Goal: Task Accomplishment & Management: Complete application form

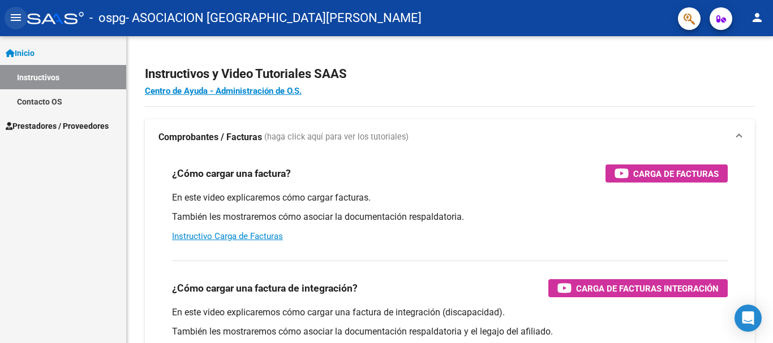
click at [19, 19] on mat-icon "menu" at bounding box center [16, 18] width 14 height 14
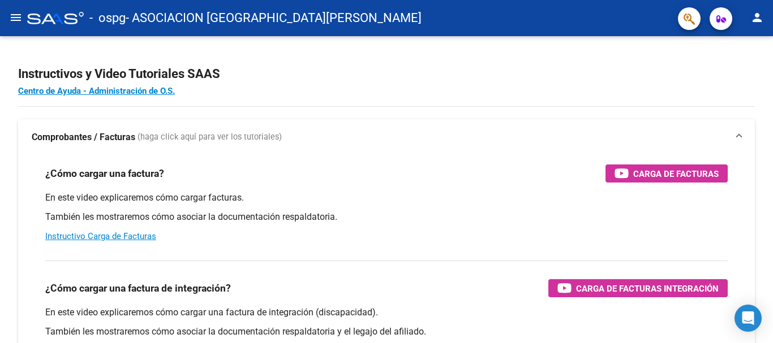
click at [19, 19] on mat-icon "menu" at bounding box center [16, 18] width 14 height 14
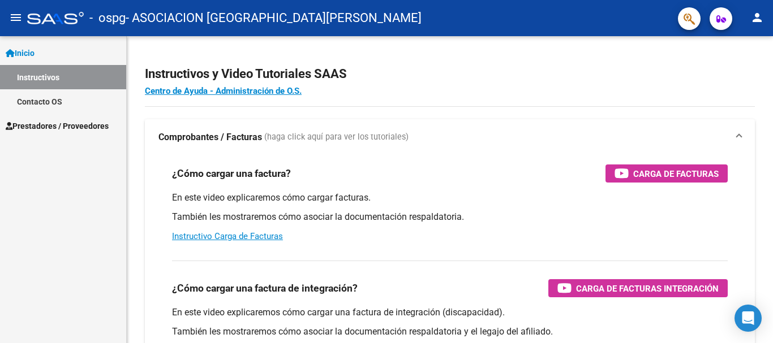
click at [25, 47] on span "Inicio" at bounding box center [20, 53] width 29 height 12
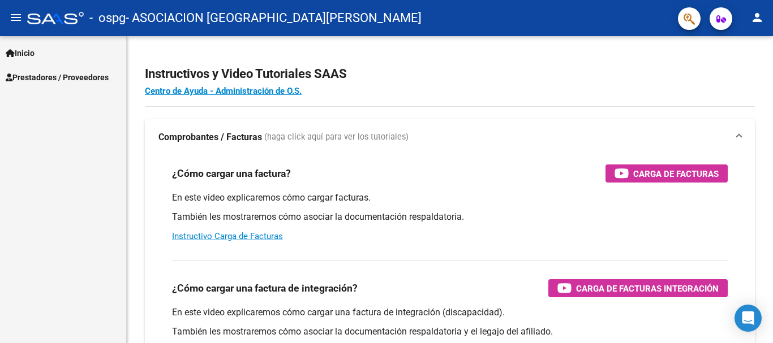
click at [43, 54] on link "Inicio" at bounding box center [63, 53] width 126 height 24
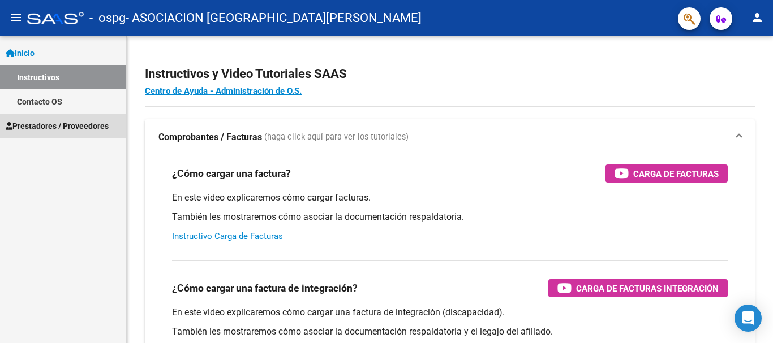
click at [75, 123] on span "Prestadores / Proveedores" at bounding box center [57, 126] width 103 height 12
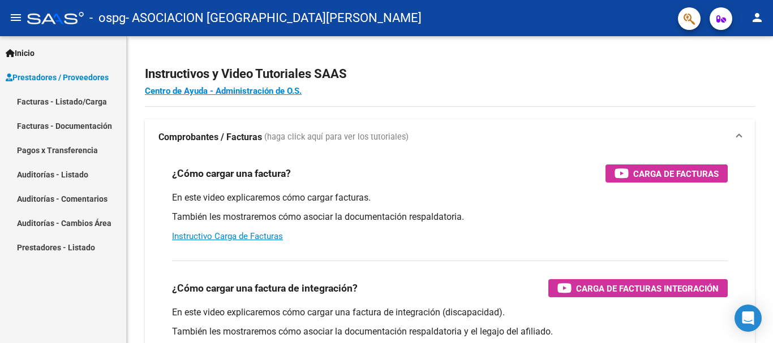
click at [83, 102] on link "Facturas - Listado/Carga" at bounding box center [63, 101] width 126 height 24
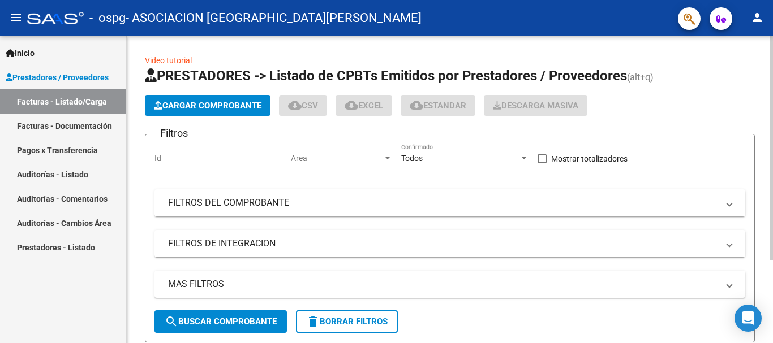
click at [245, 109] on span "Cargar Comprobante" at bounding box center [207, 106] width 107 height 10
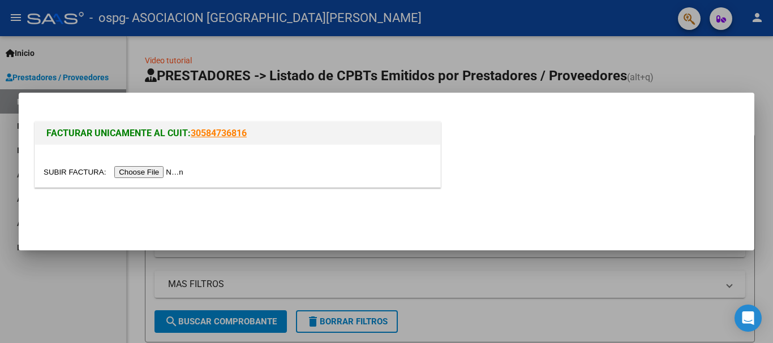
click at [150, 173] on input "file" at bounding box center [115, 172] width 143 height 12
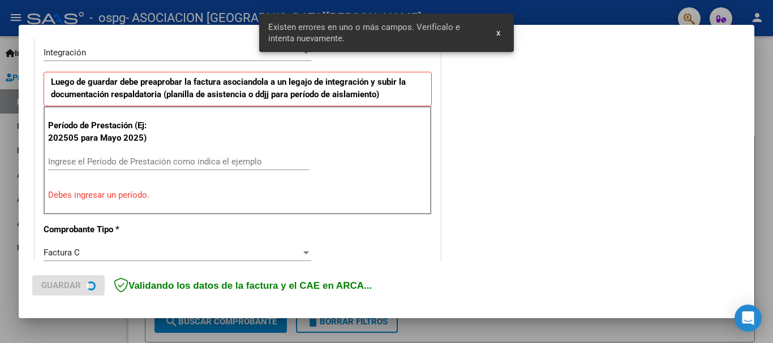
scroll to position [282, 0]
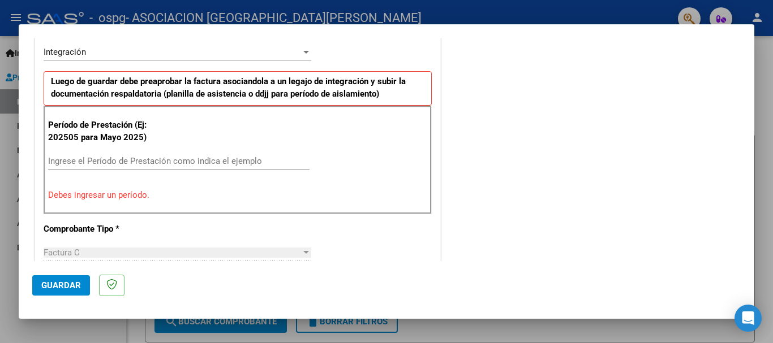
click at [259, 160] on input "Ingrese el Período de Prestación como indica el ejemplo" at bounding box center [178, 161] width 261 height 10
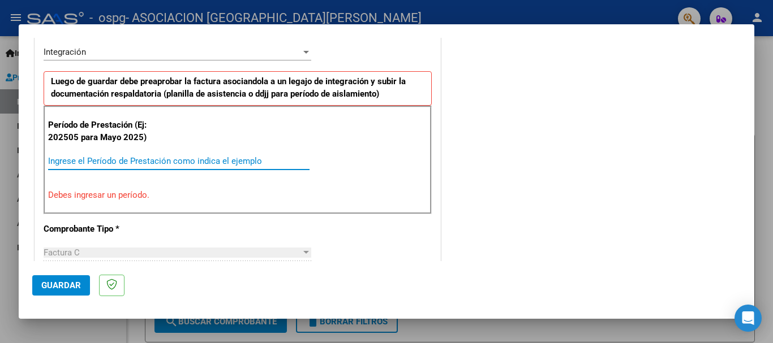
click at [259, 160] on input "Ingrese el Período de Prestación como indica el ejemplo" at bounding box center [178, 161] width 261 height 10
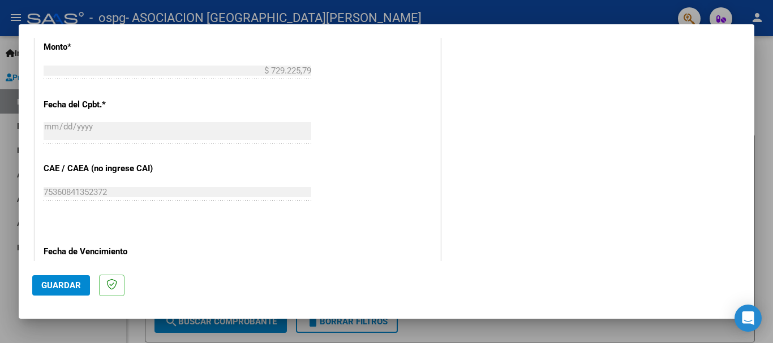
scroll to position [679, 0]
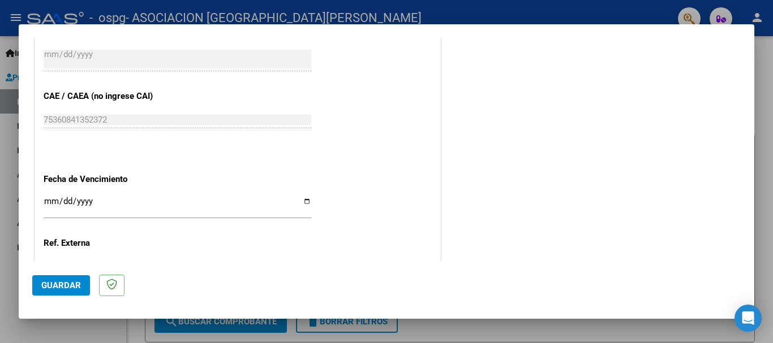
type input "202508"
click at [303, 203] on input "Ingresar la fecha" at bounding box center [178, 206] width 268 height 18
type input "[DATE]"
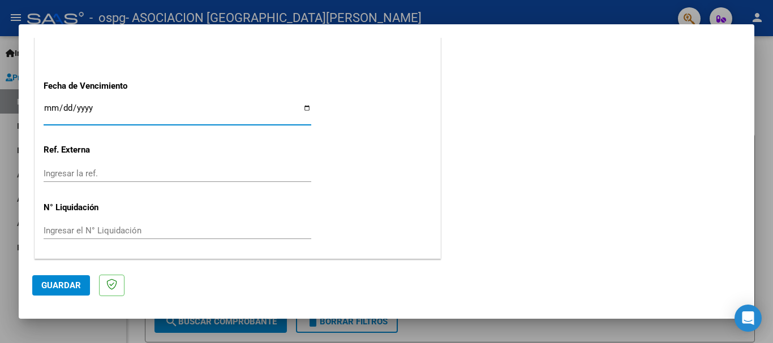
click at [68, 285] on span "Guardar" at bounding box center [61, 286] width 40 height 10
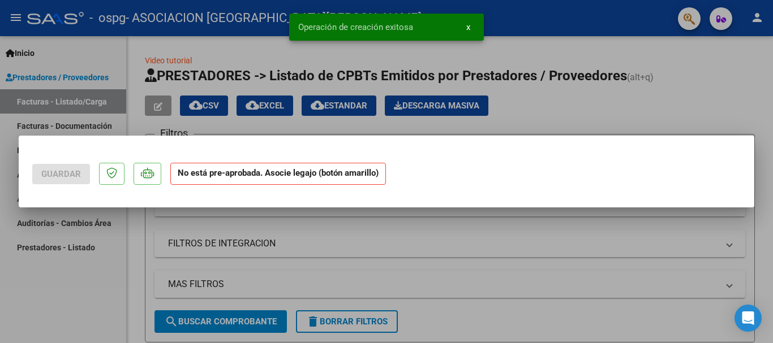
scroll to position [0, 0]
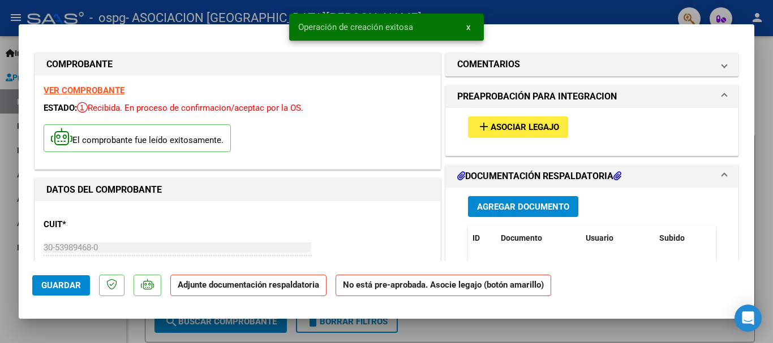
click at [545, 125] on span "Asociar Legajo" at bounding box center [524, 128] width 68 height 10
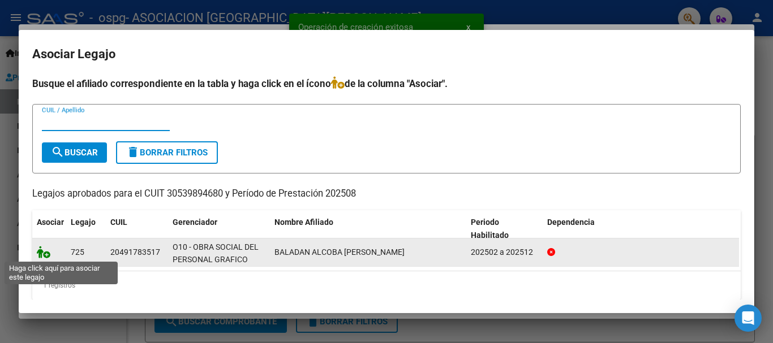
click at [45, 256] on icon at bounding box center [44, 252] width 14 height 12
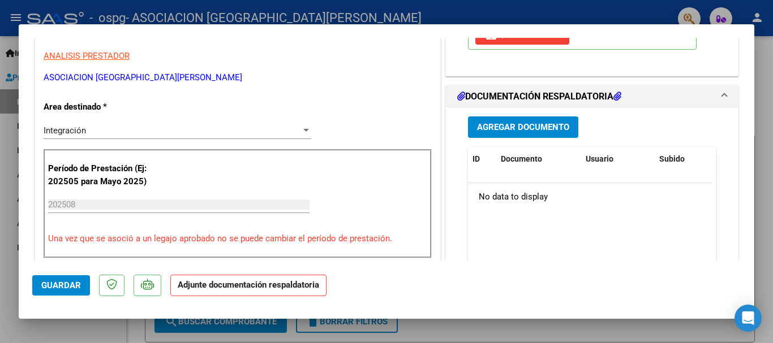
scroll to position [283, 0]
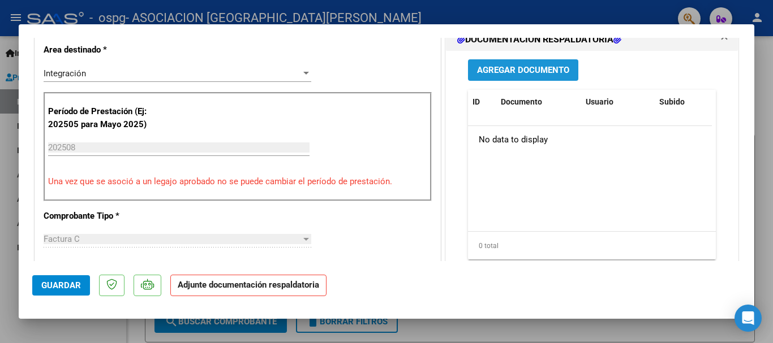
click at [512, 76] on span "Agregar Documento" at bounding box center [523, 71] width 92 height 10
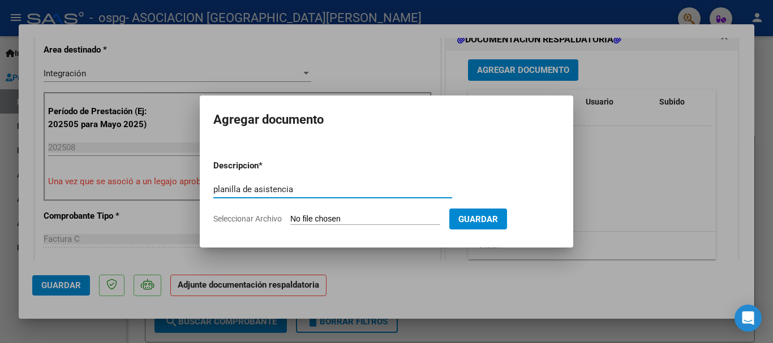
type input "planilla de asistencia"
click at [322, 213] on form "Descripcion * planilla de asistencia Escriba aquí una descripcion Seleccionar A…" at bounding box center [386, 192] width 346 height 83
click at [330, 218] on input "Seleccionar Archivo" at bounding box center [365, 219] width 150 height 11
type input "C:\fakepath\Planilla de asistencia - BALADAN ALCOBA VALENTINO.pdf"
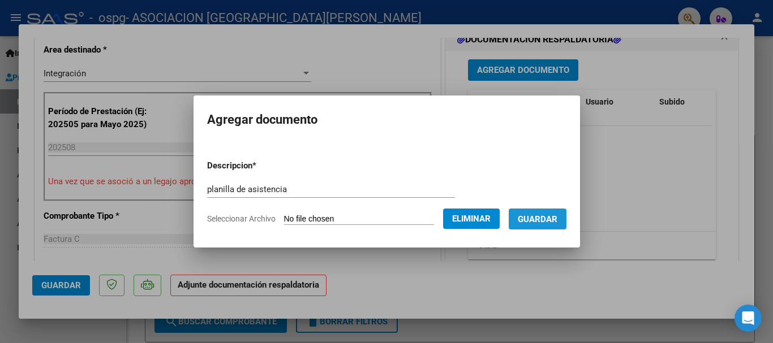
click at [556, 216] on span "Guardar" at bounding box center [538, 219] width 40 height 10
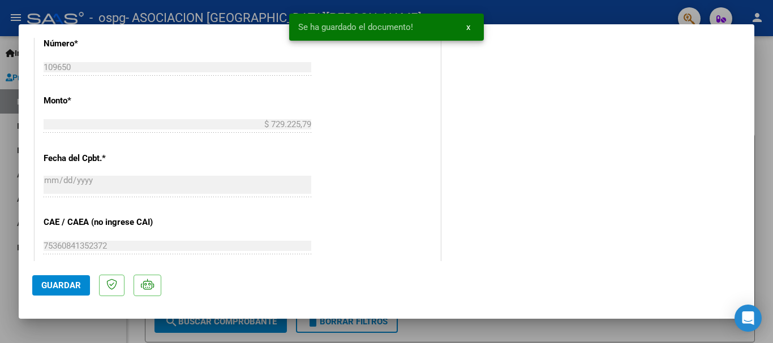
scroll to position [789, 0]
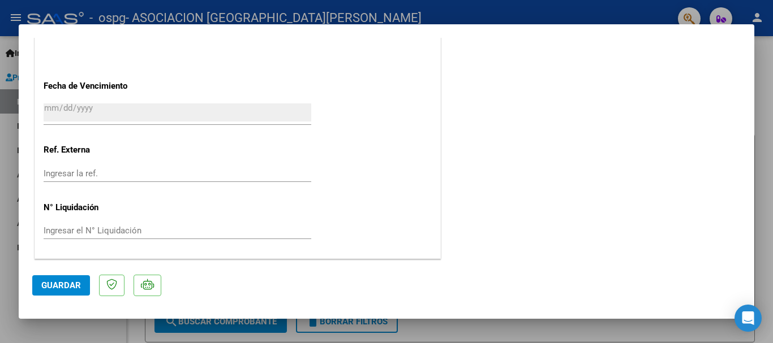
click at [58, 284] on span "Guardar" at bounding box center [61, 286] width 40 height 10
click at [60, 287] on span "Guardar" at bounding box center [61, 286] width 40 height 10
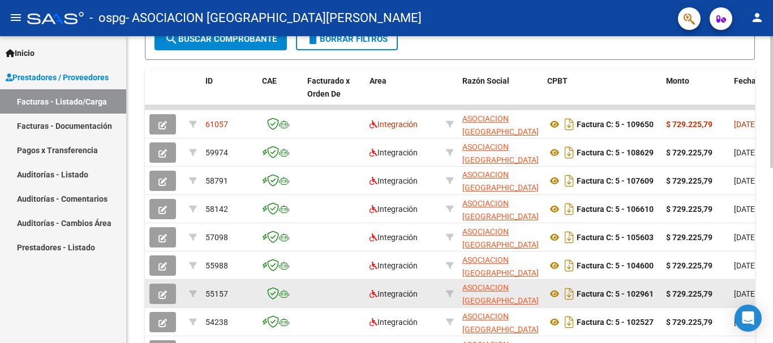
scroll to position [1, 0]
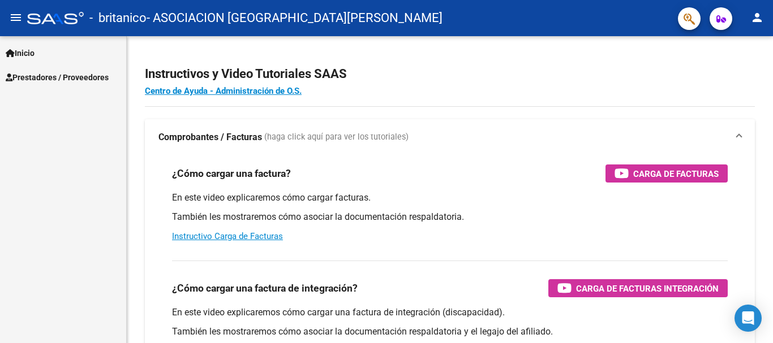
click at [29, 53] on span "Inicio" at bounding box center [20, 53] width 29 height 12
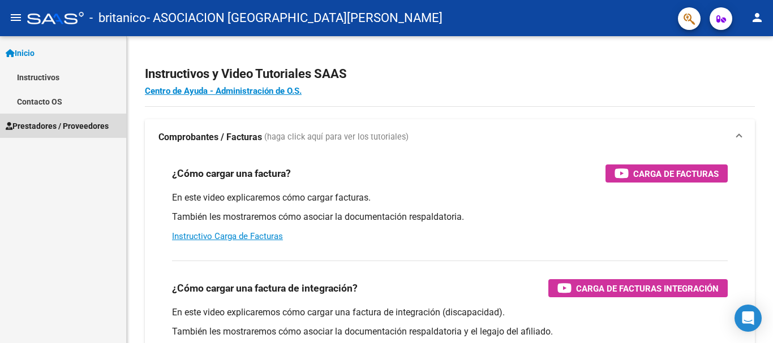
click at [45, 121] on span "Prestadores / Proveedores" at bounding box center [57, 126] width 103 height 12
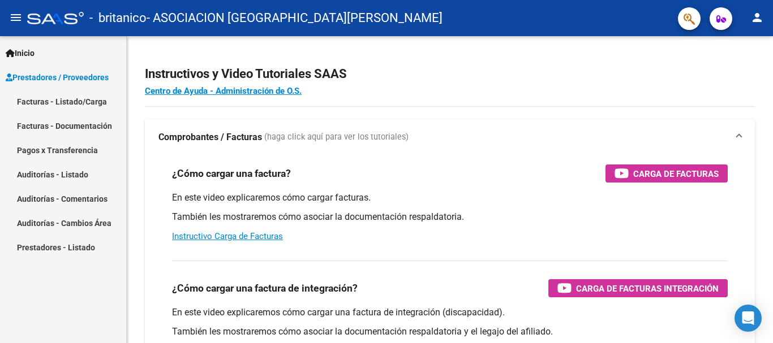
click at [66, 101] on link "Facturas - Listado/Carga" at bounding box center [63, 101] width 126 height 24
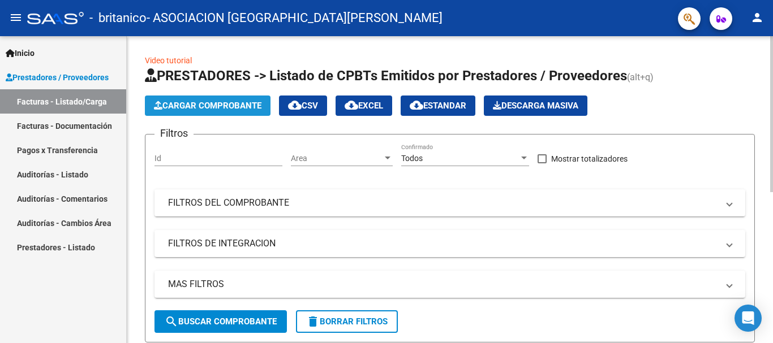
click at [254, 103] on span "Cargar Comprobante" at bounding box center [207, 106] width 107 height 10
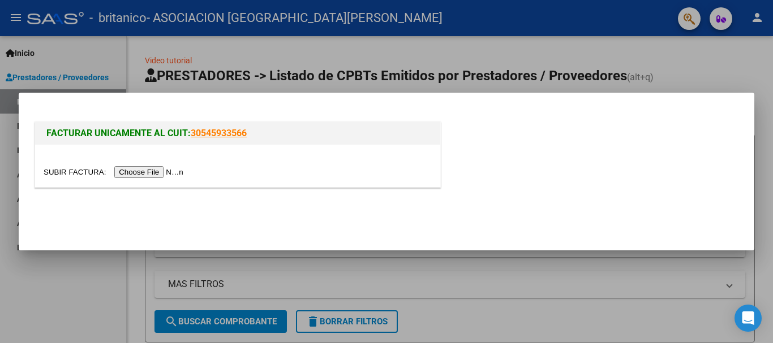
click at [167, 173] on input "file" at bounding box center [115, 172] width 143 height 12
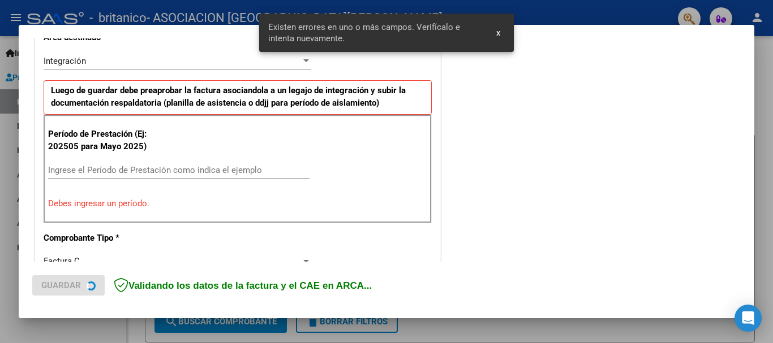
scroll to position [282, 0]
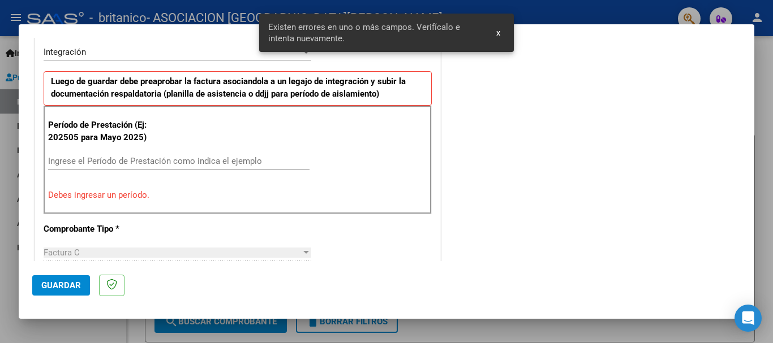
click at [185, 157] on input "Ingrese el Período de Prestación como indica el ejemplo" at bounding box center [178, 161] width 261 height 10
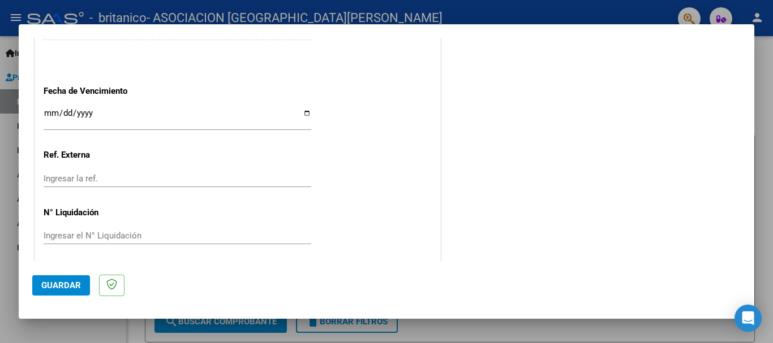
scroll to position [772, 0]
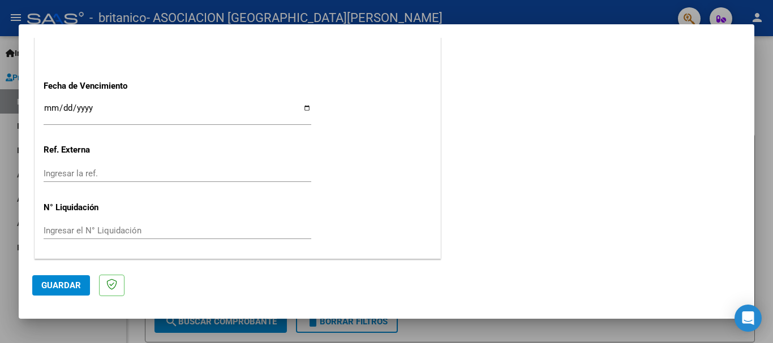
type input "202508"
click at [302, 109] on input "Ingresar la fecha" at bounding box center [178, 113] width 268 height 18
type input "[DATE]"
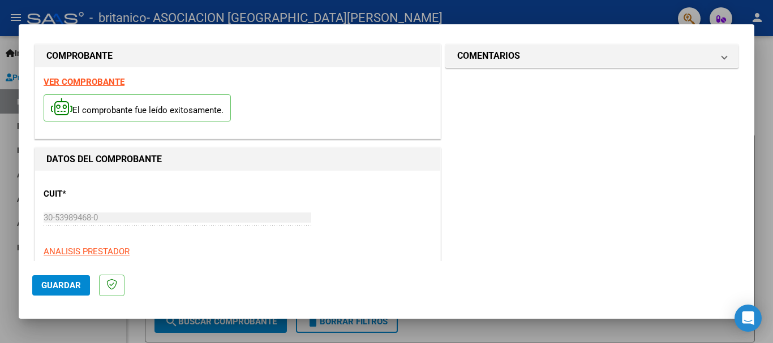
scroll to position [0, 0]
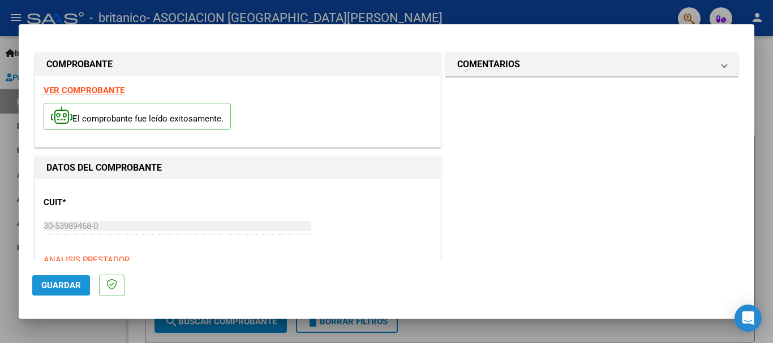
click at [74, 289] on span "Guardar" at bounding box center [61, 286] width 40 height 10
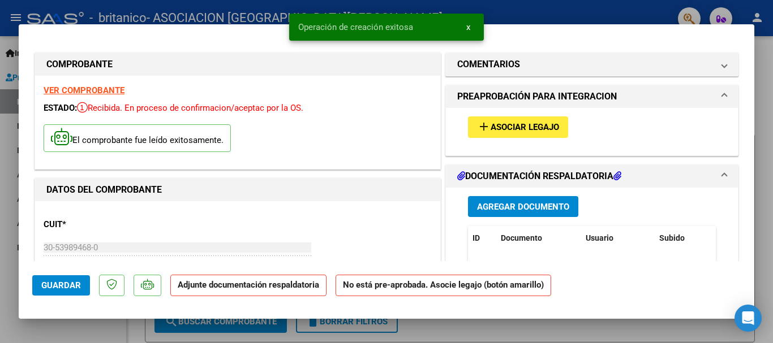
click at [522, 124] on span "Asociar Legajo" at bounding box center [524, 128] width 68 height 10
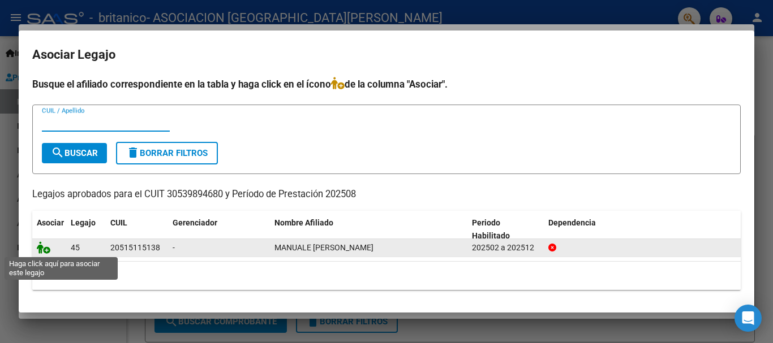
click at [49, 251] on icon at bounding box center [44, 248] width 14 height 12
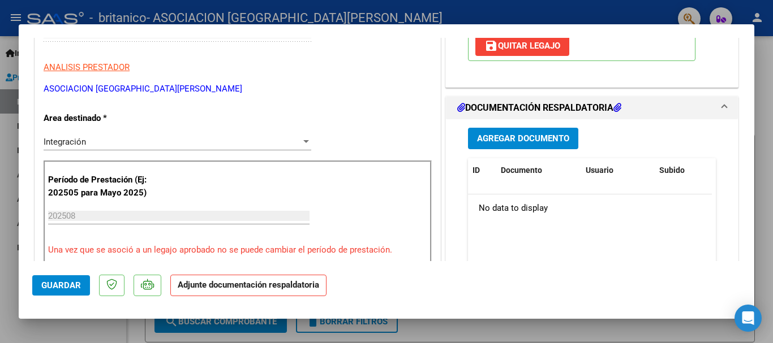
scroll to position [283, 0]
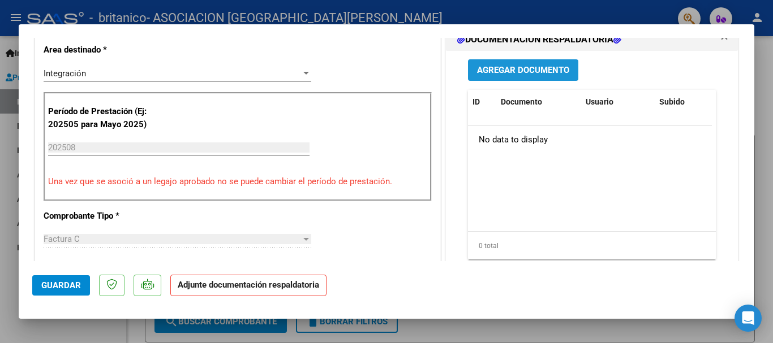
click at [512, 69] on span "Agregar Documento" at bounding box center [523, 71] width 92 height 10
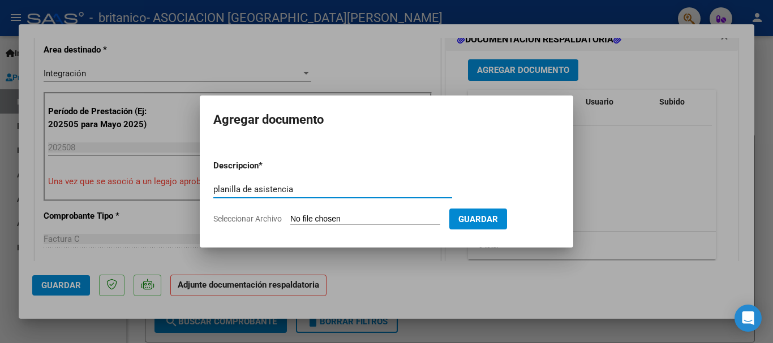
type input "planilla de asistencia"
click at [304, 221] on input "Seleccionar Archivo" at bounding box center [365, 219] width 150 height 11
type input "C:\fakepath\Planilla de asistencia - MANUALE LUCA SANTINO.pdf"
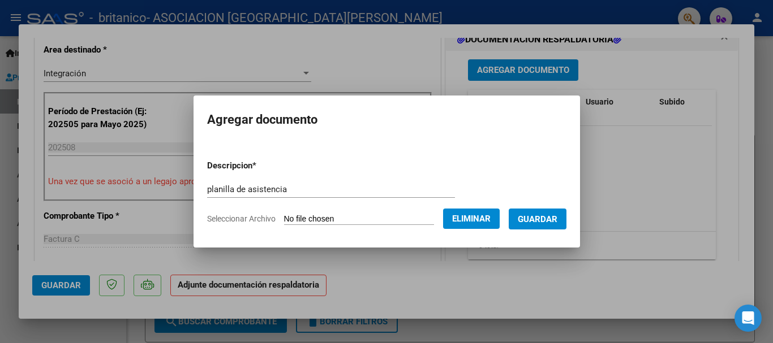
click at [557, 214] on span "Guardar" at bounding box center [538, 219] width 40 height 10
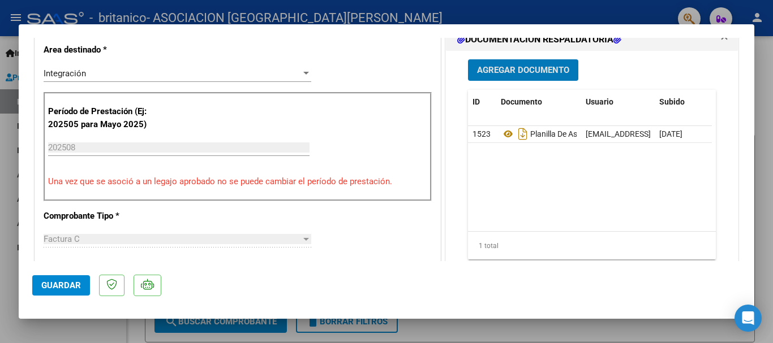
click at [52, 283] on span "Guardar" at bounding box center [61, 286] width 40 height 10
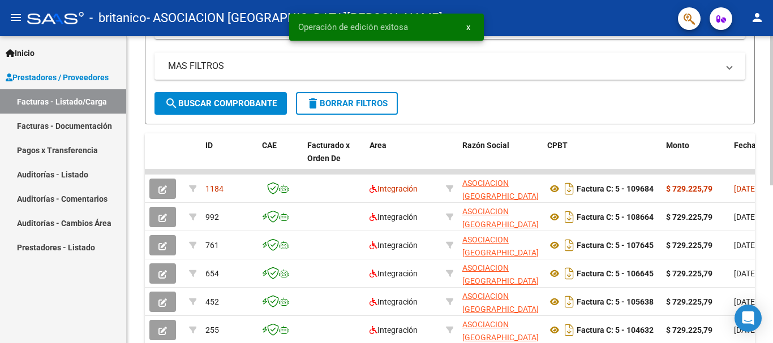
scroll to position [226, 0]
